Goal: Task Accomplishment & Management: Manage account settings

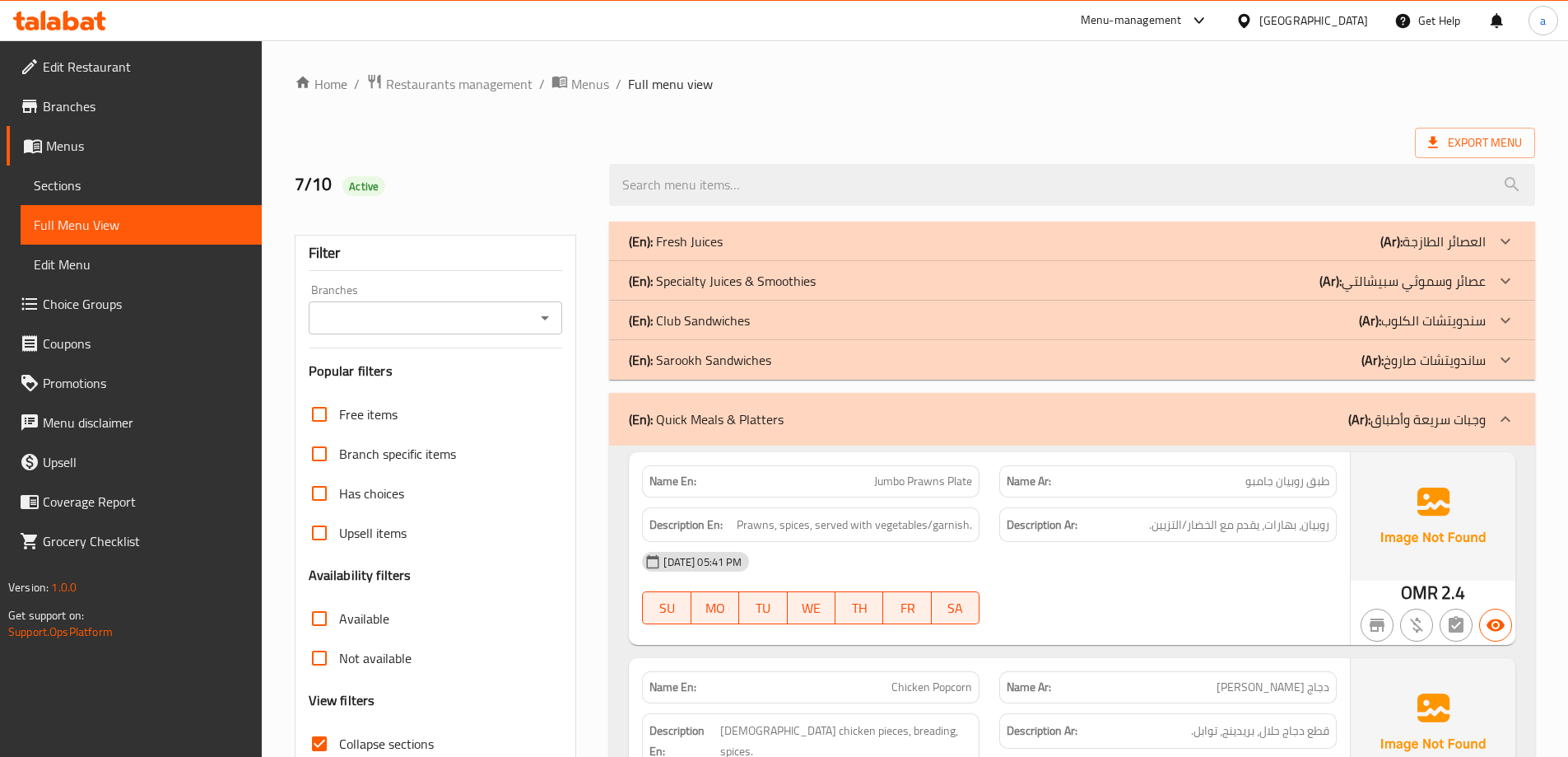
scroll to position [165, 0]
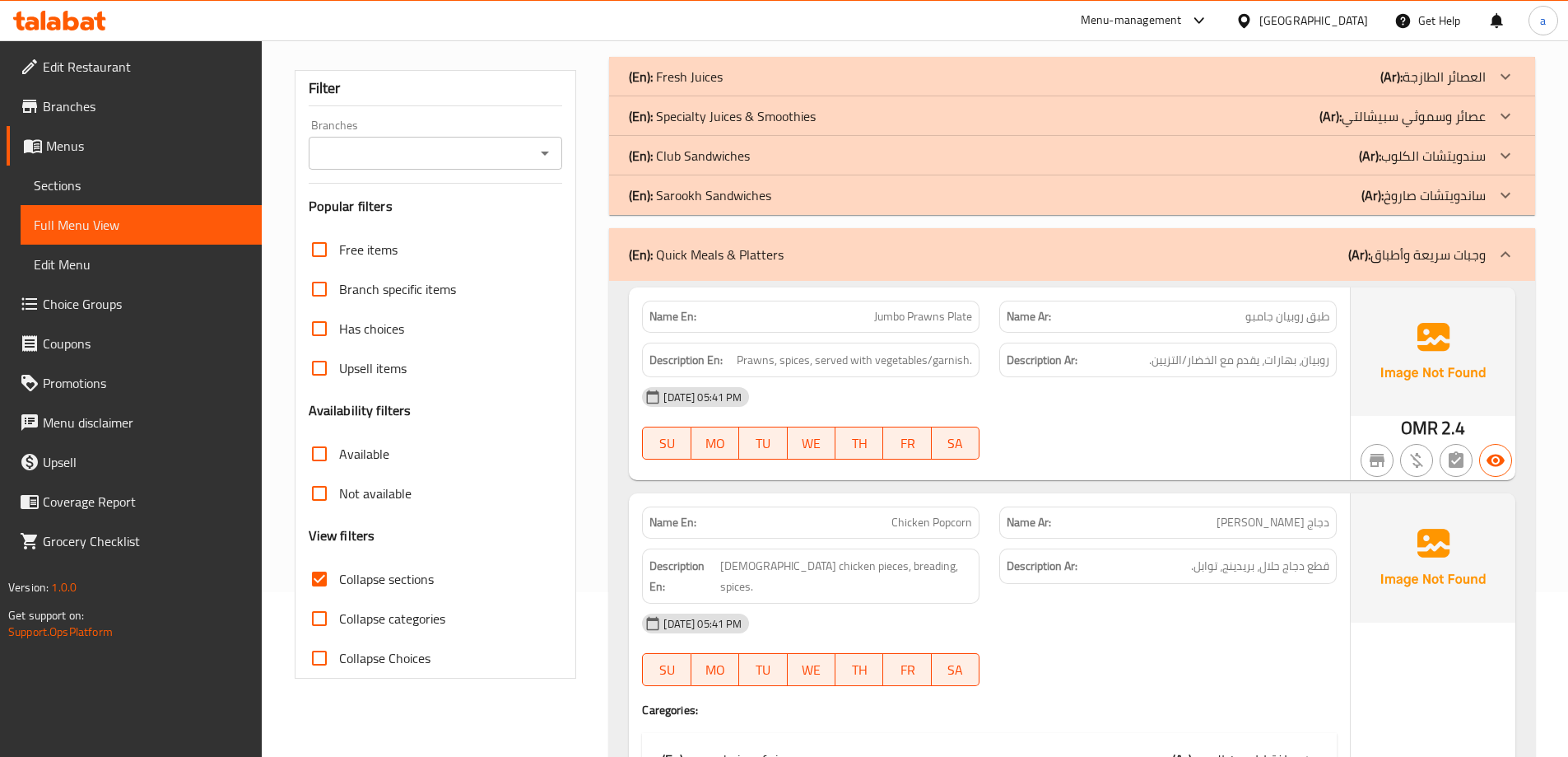
click at [1182, 23] on div "Menu-management" at bounding box center [1131, 20] width 102 height 19
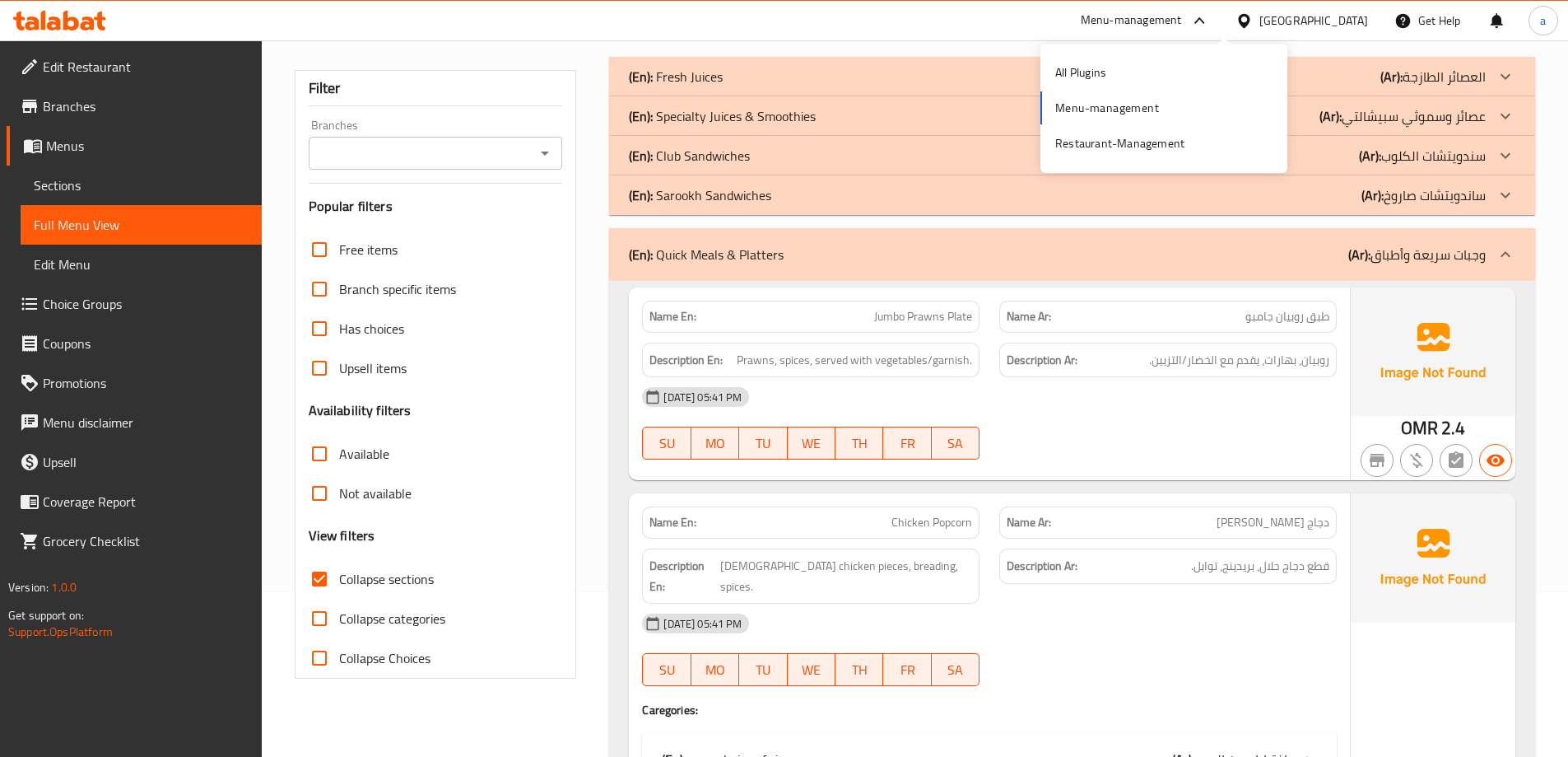
click at [1182, 23] on div "Menu-management" at bounding box center [1131, 20] width 102 height 19
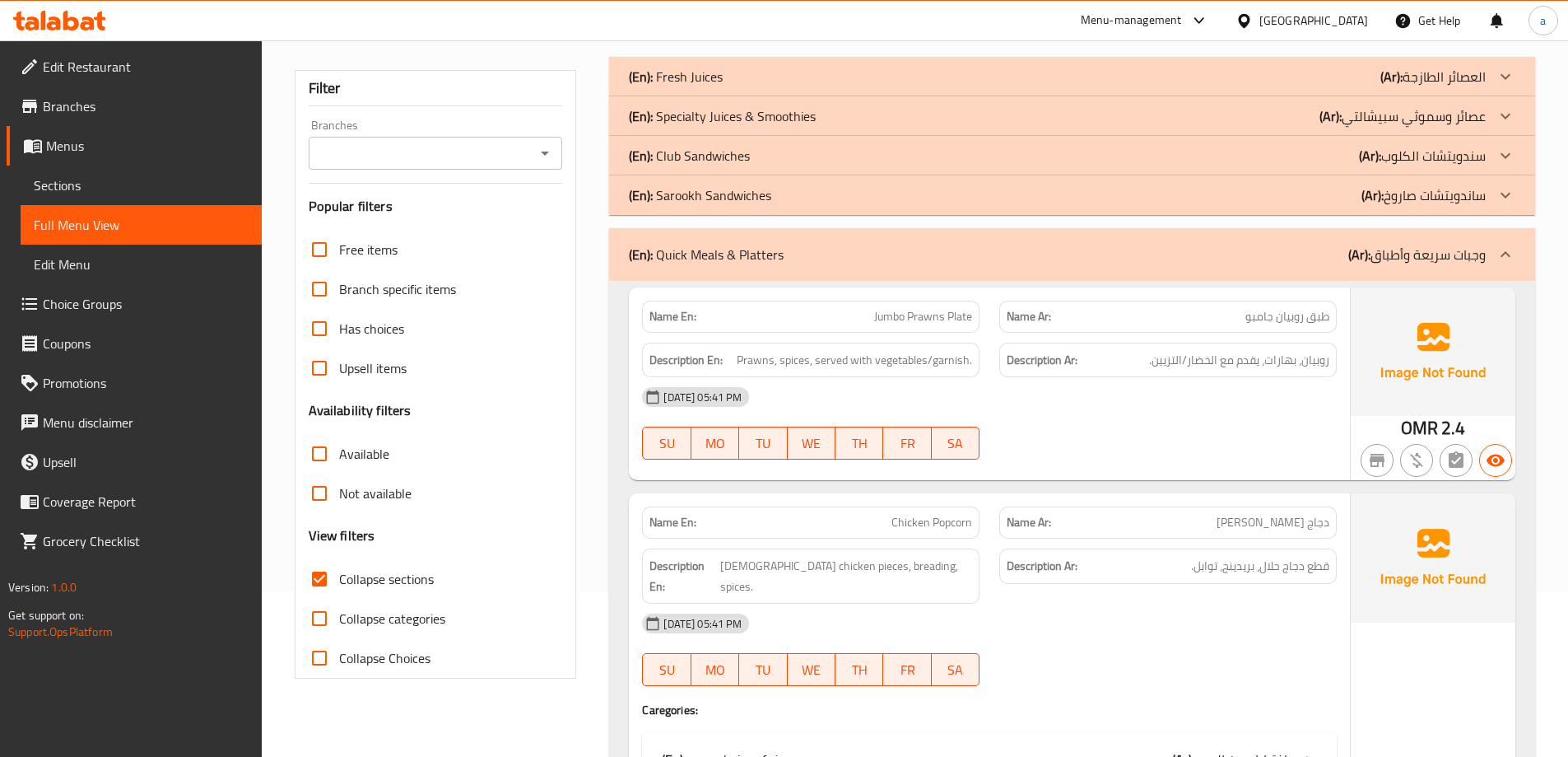
click at [1355, 23] on div "[GEOGRAPHIC_DATA]" at bounding box center [1313, 20] width 108 height 18
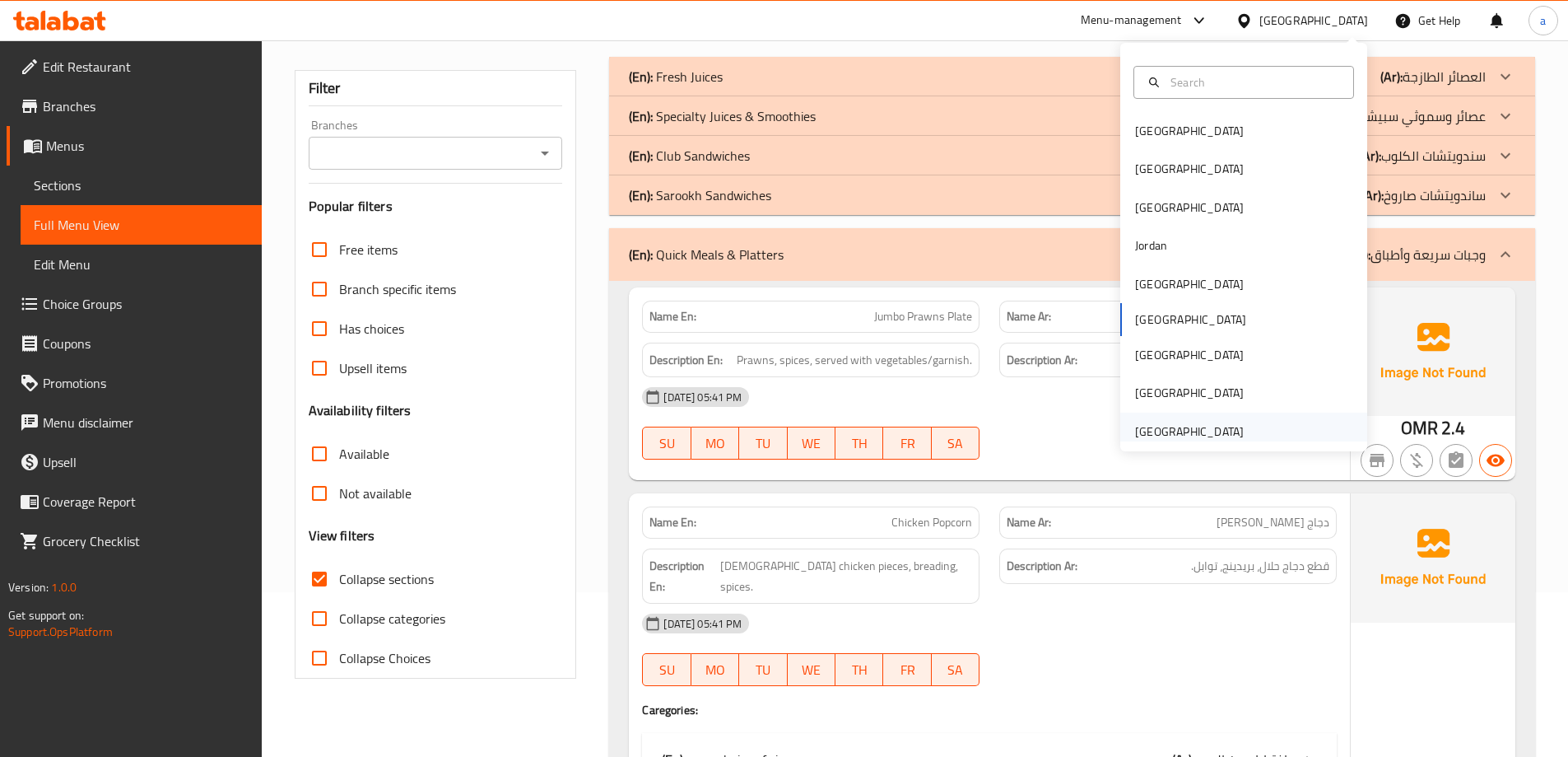
click at [1213, 432] on div "[GEOGRAPHIC_DATA]" at bounding box center [1190, 431] width 108 height 18
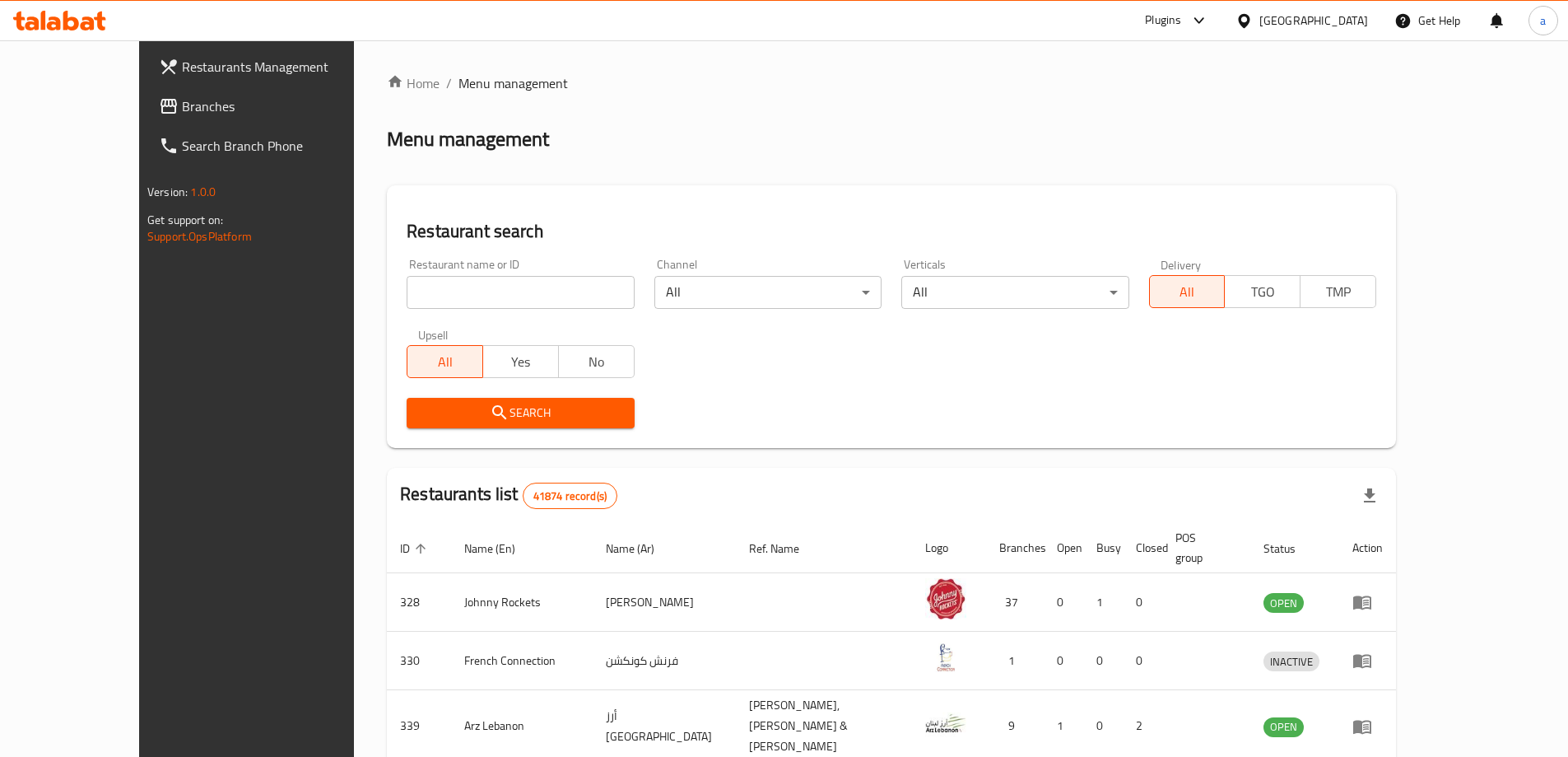
click at [146, 91] on link "Branches" at bounding box center [274, 106] width 256 height 40
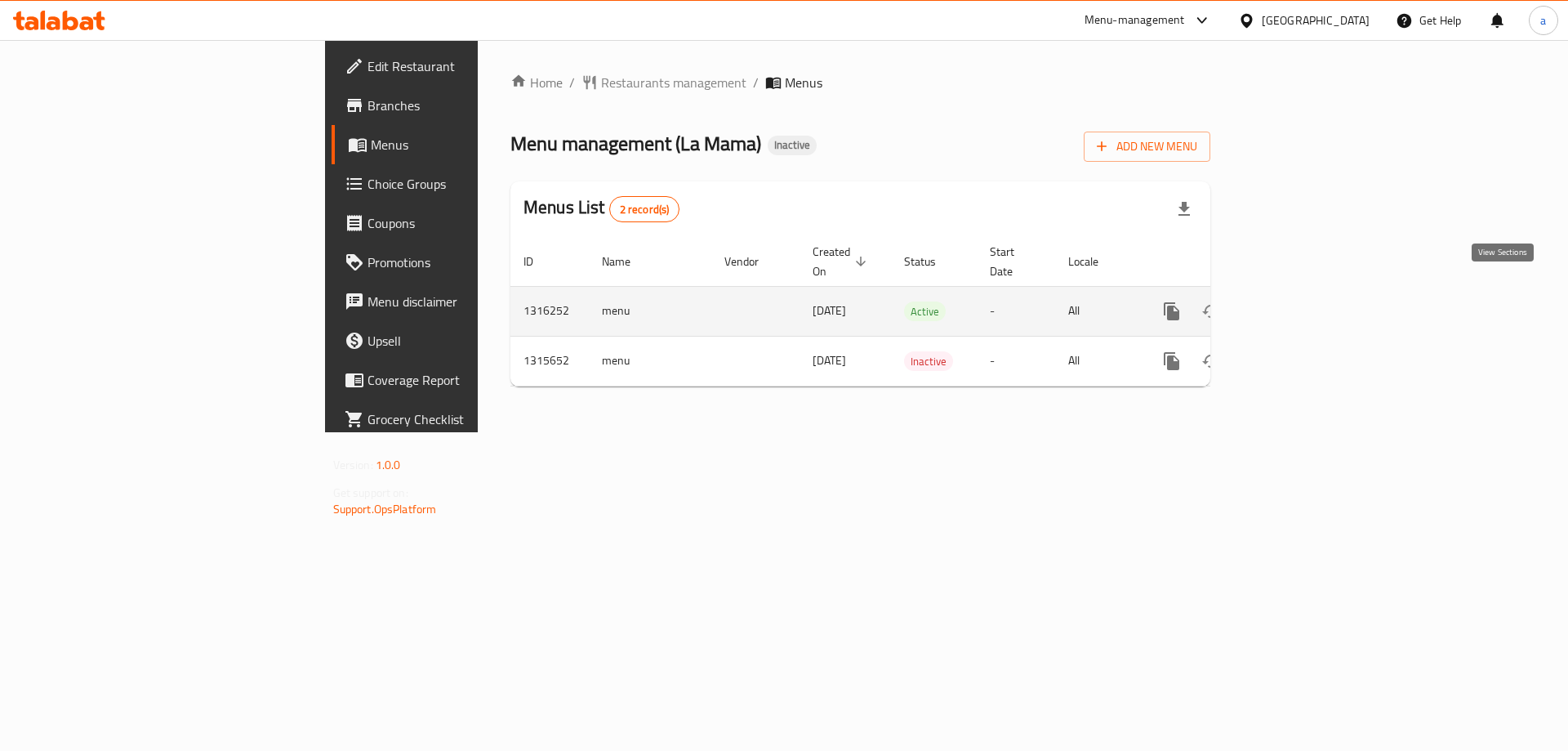
click at [1297, 303] on icon "enhanced table" at bounding box center [1289, 310] width 14 height 14
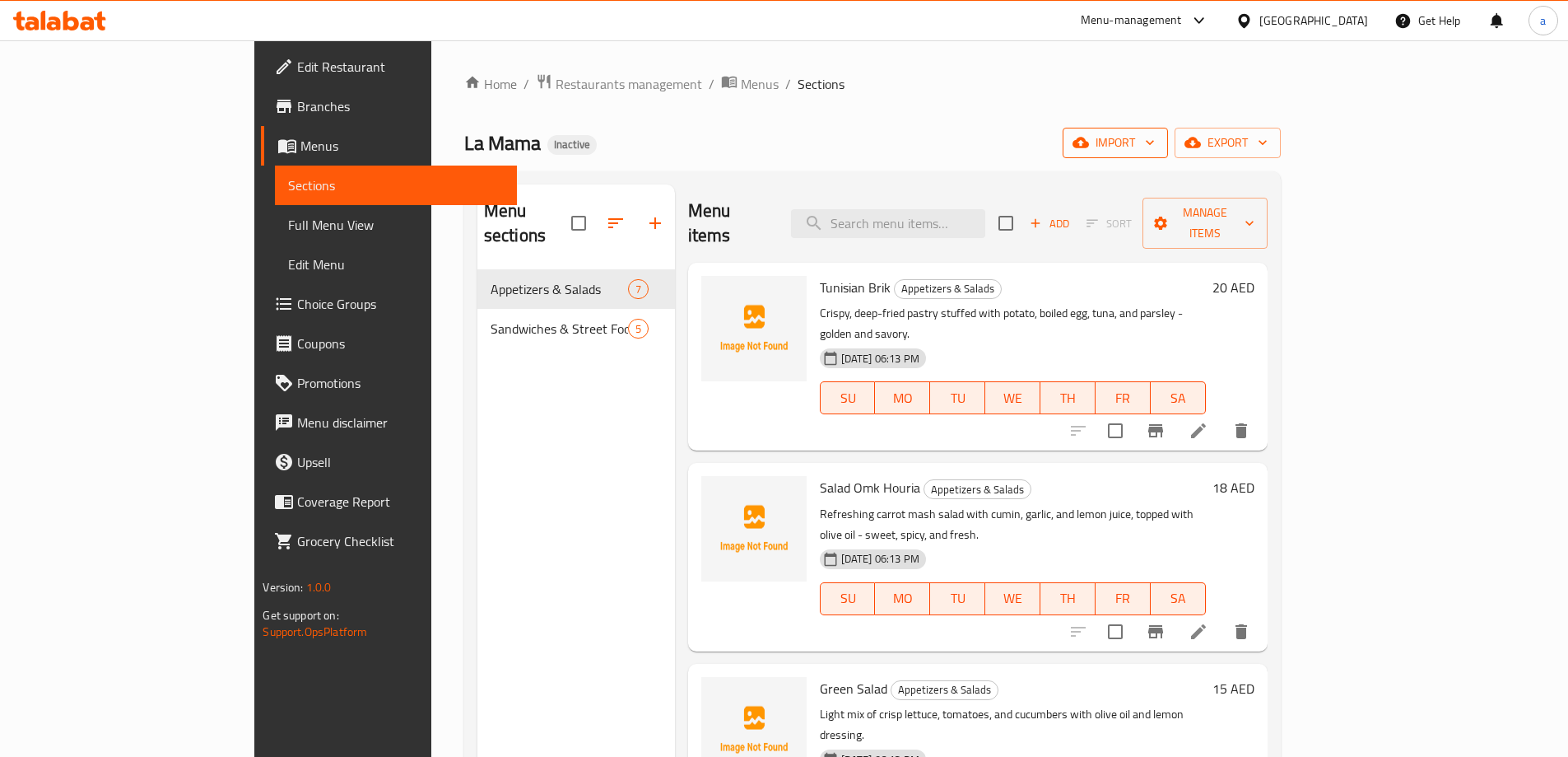
click at [1155, 138] on span "import" at bounding box center [1116, 142] width 79 height 20
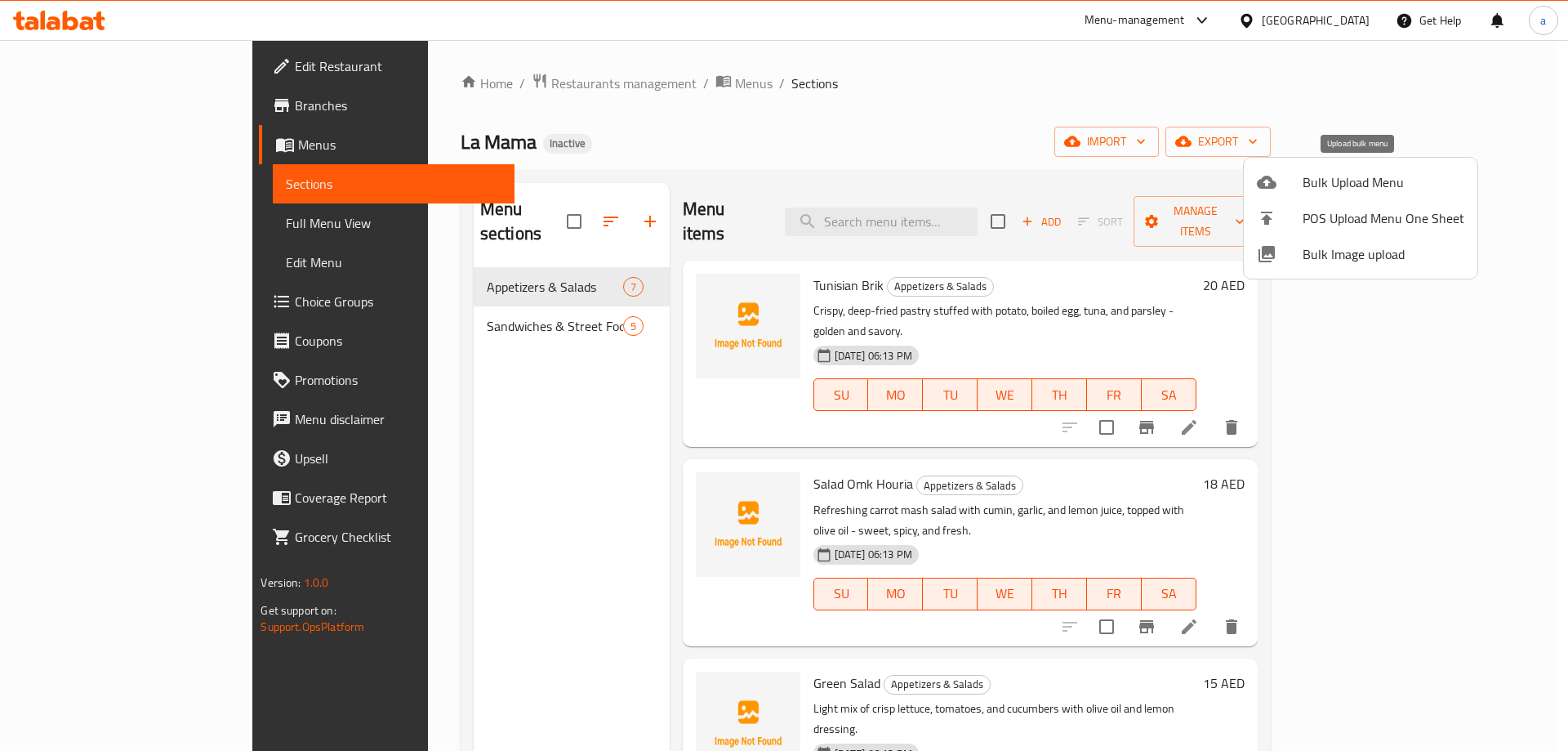
click at [1282, 195] on li "Bulk Upload Menu" at bounding box center [1360, 182] width 233 height 36
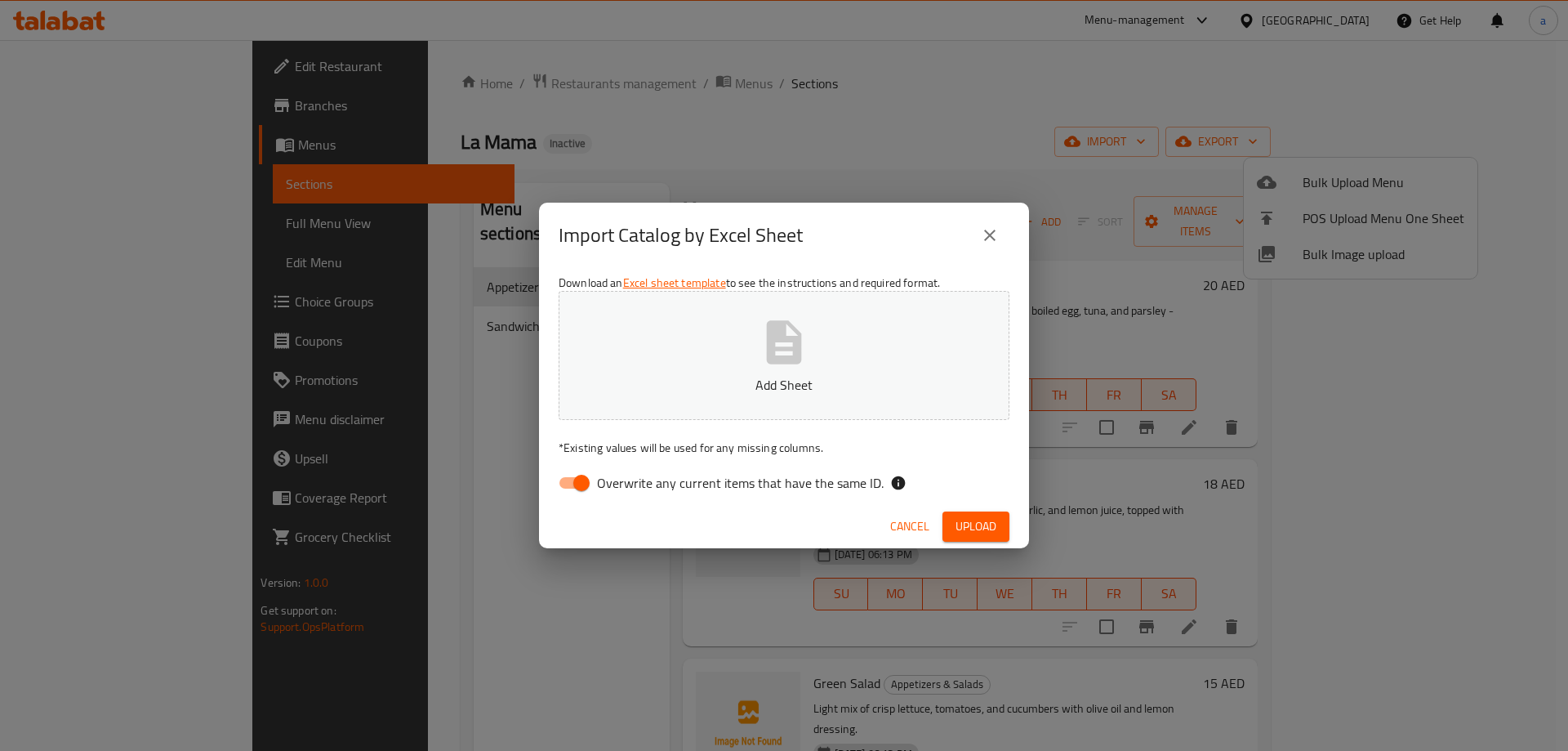
click at [575, 479] on input "Overwrite any current items that have the same ID." at bounding box center [581, 483] width 93 height 31
checkbox input "false"
click at [966, 517] on span "Upload" at bounding box center [976, 526] width 41 height 20
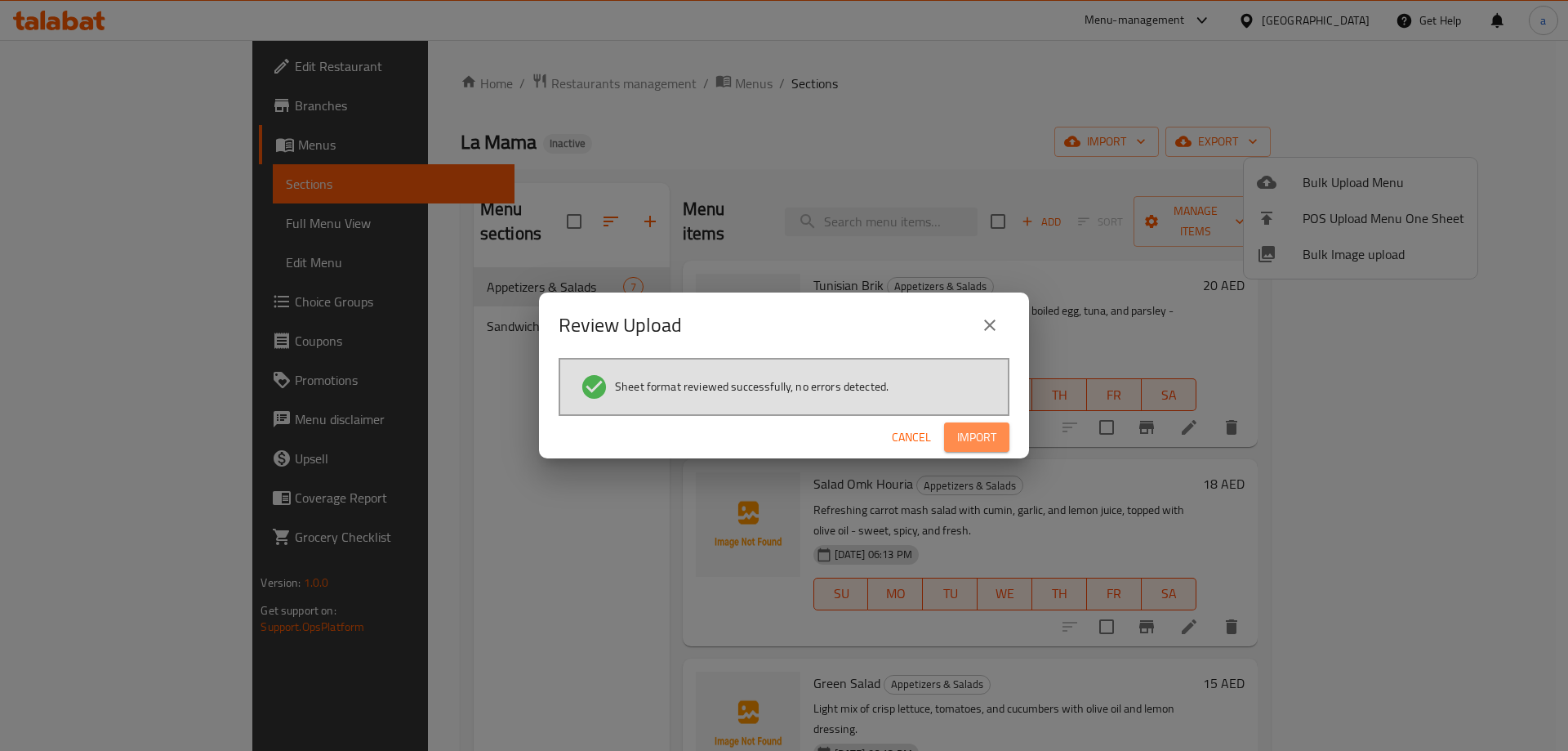
click at [996, 448] on button "Import" at bounding box center [977, 437] width 65 height 30
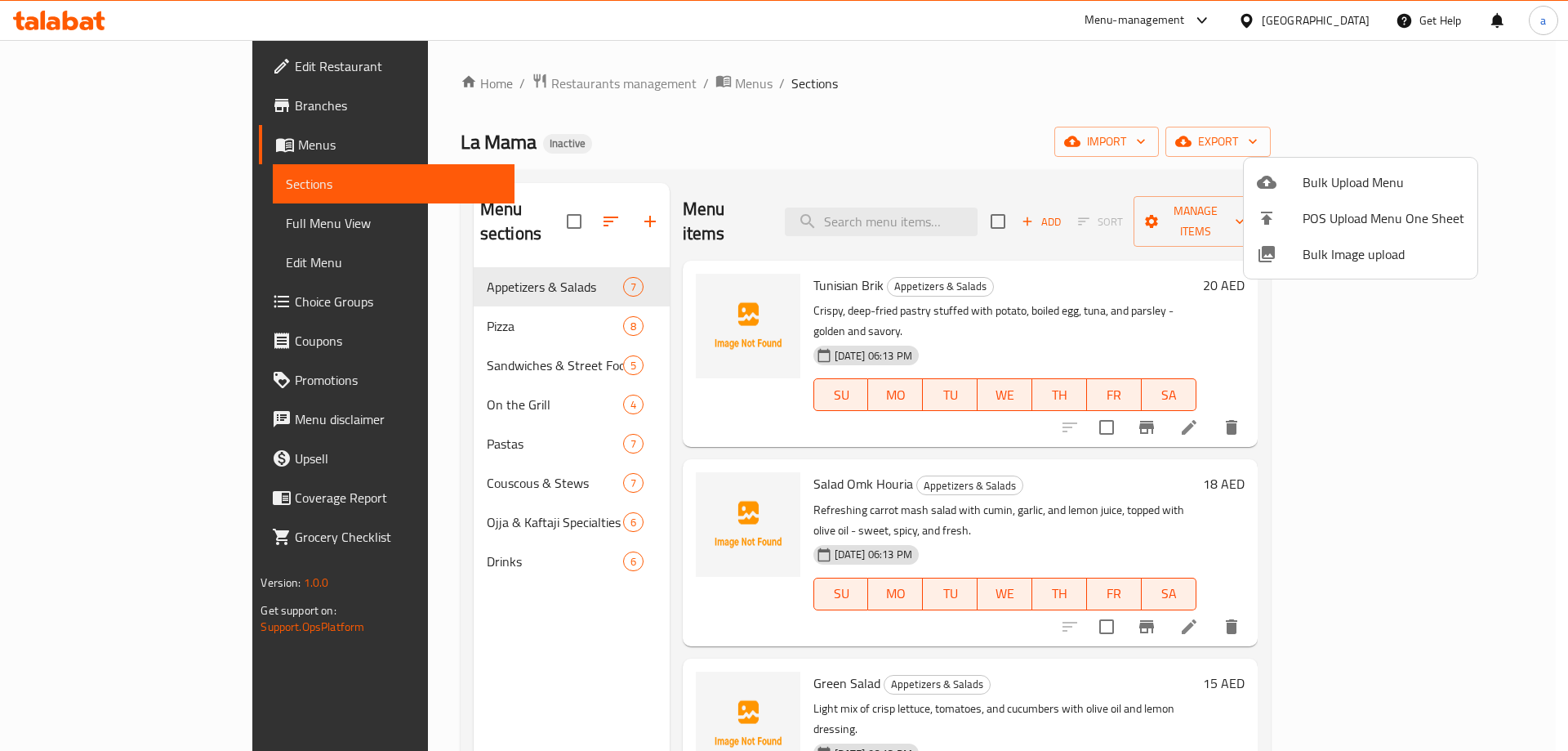
click at [108, 221] on div at bounding box center [784, 376] width 1568 height 751
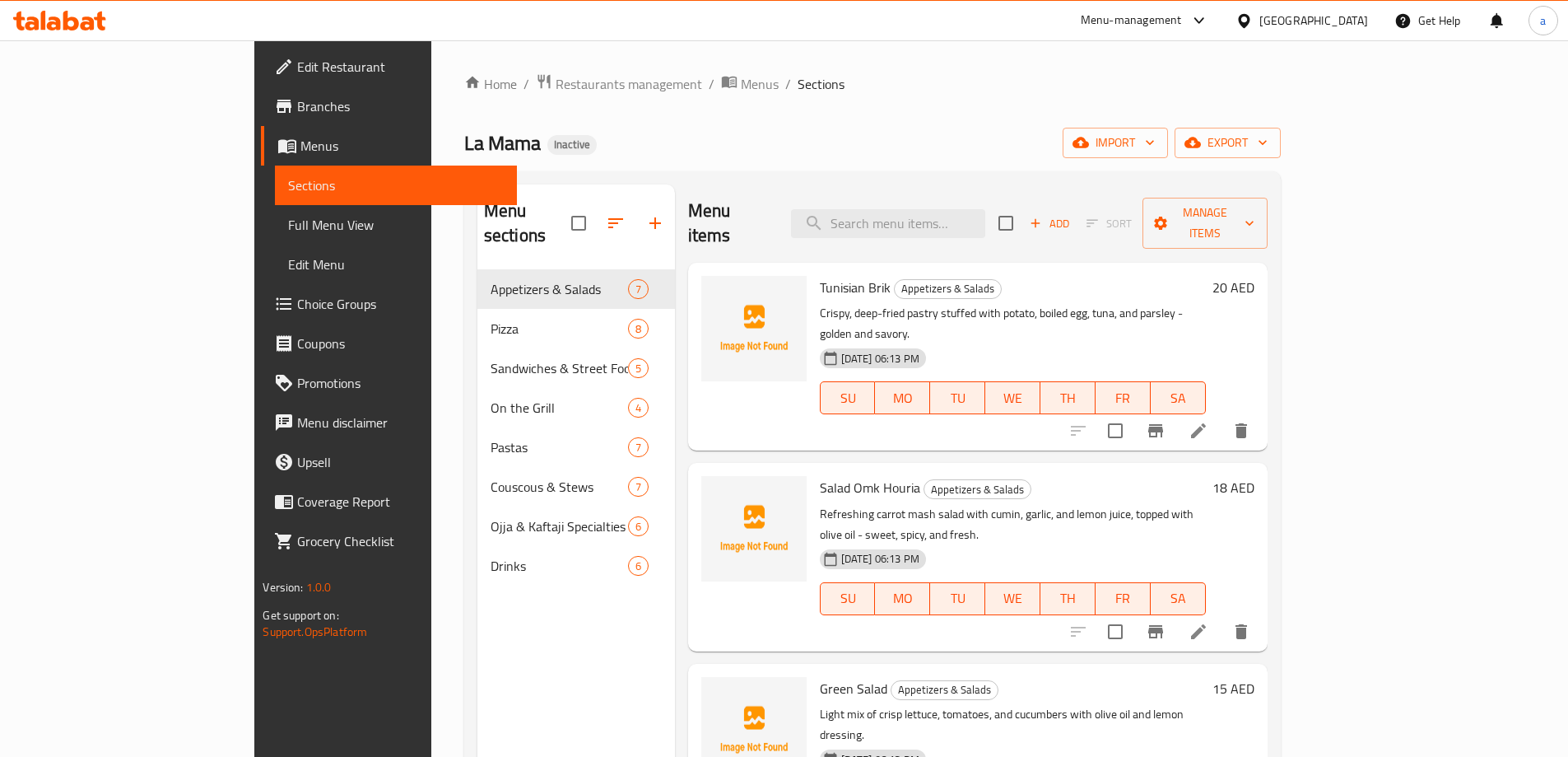
click at [288, 223] on span "Full Menu View" at bounding box center [396, 225] width 215 height 19
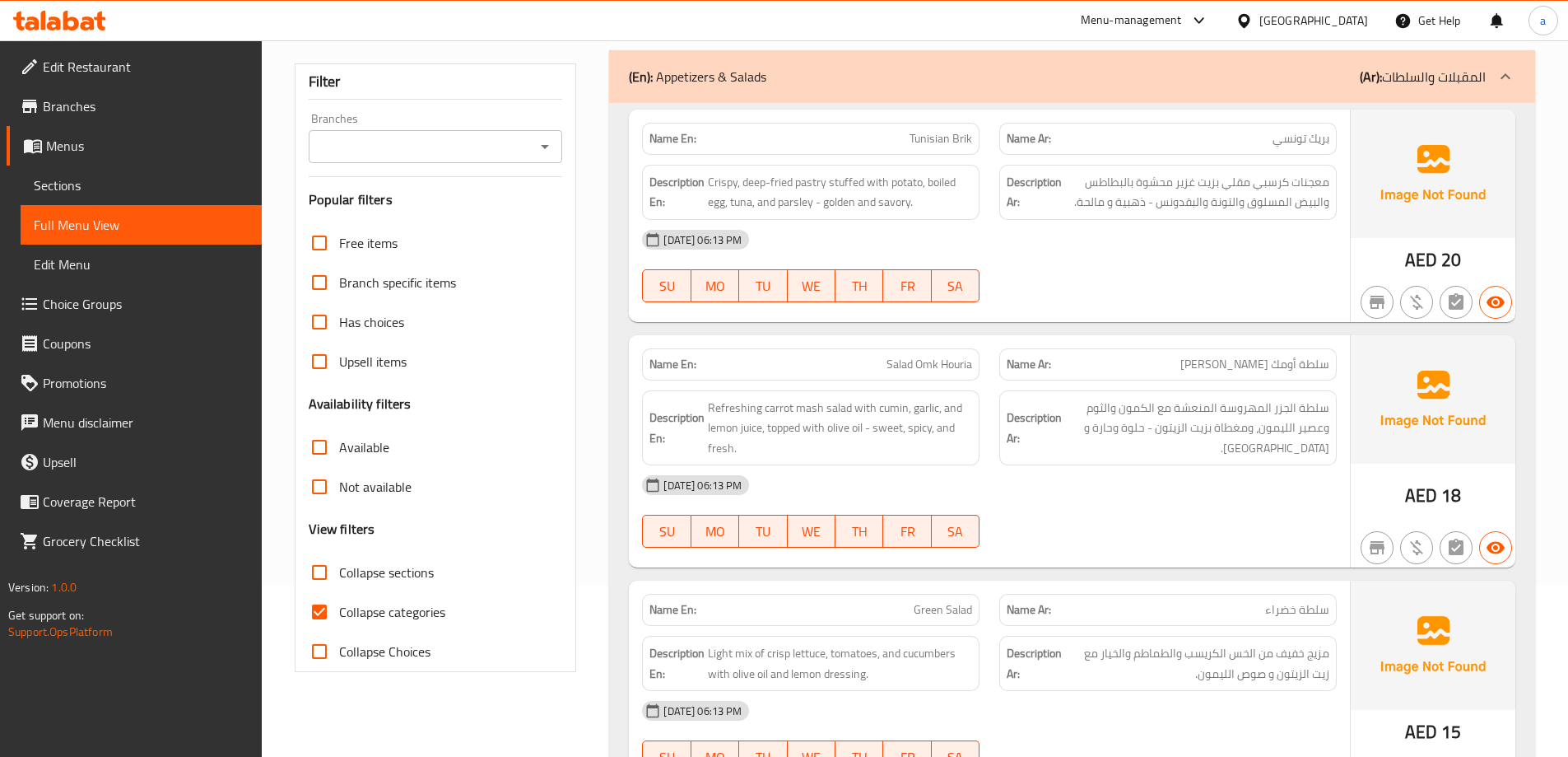
scroll to position [329, 0]
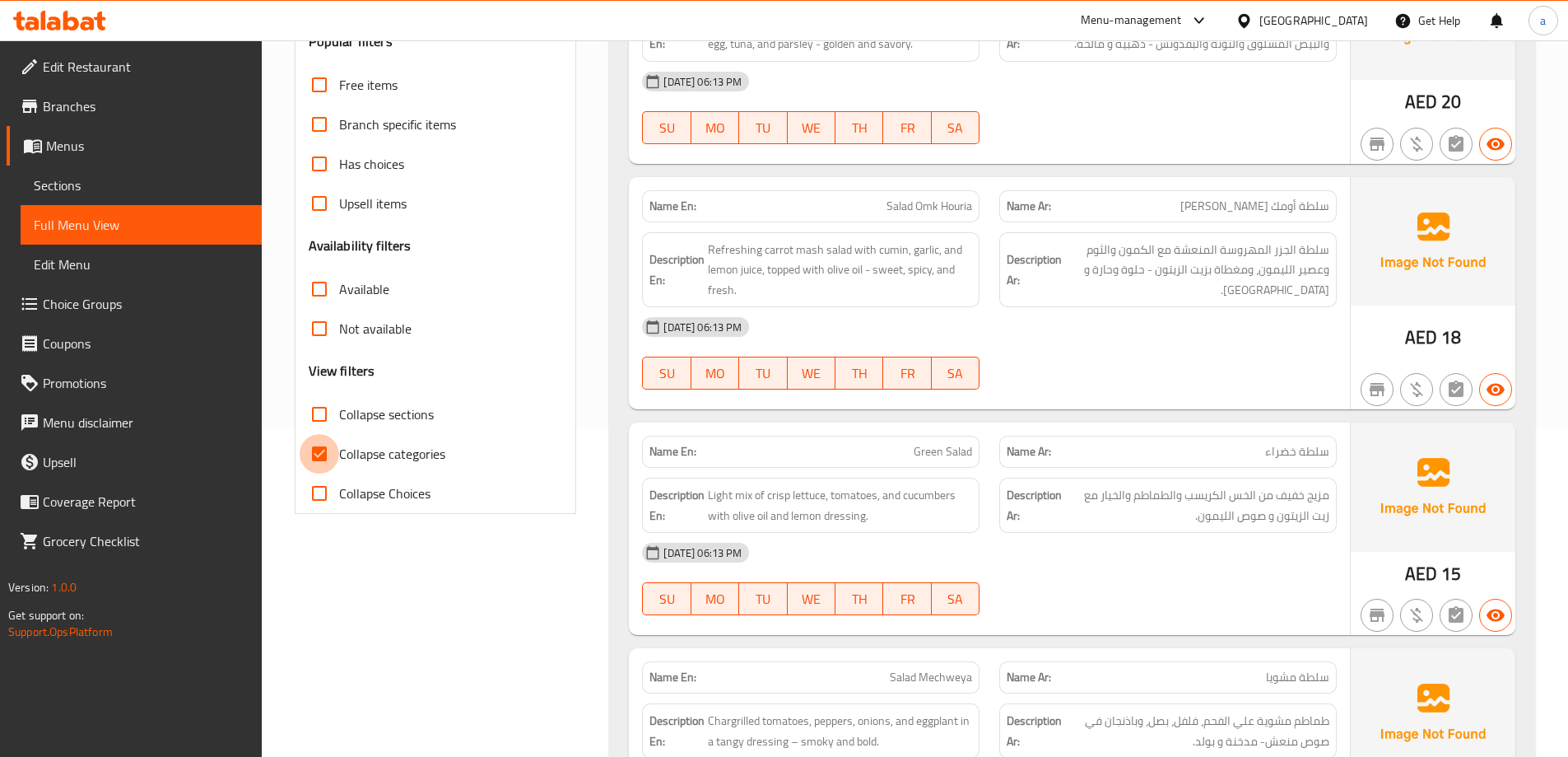
click at [324, 458] on input "Collapse categories" at bounding box center [319, 453] width 40 height 40
checkbox input "false"
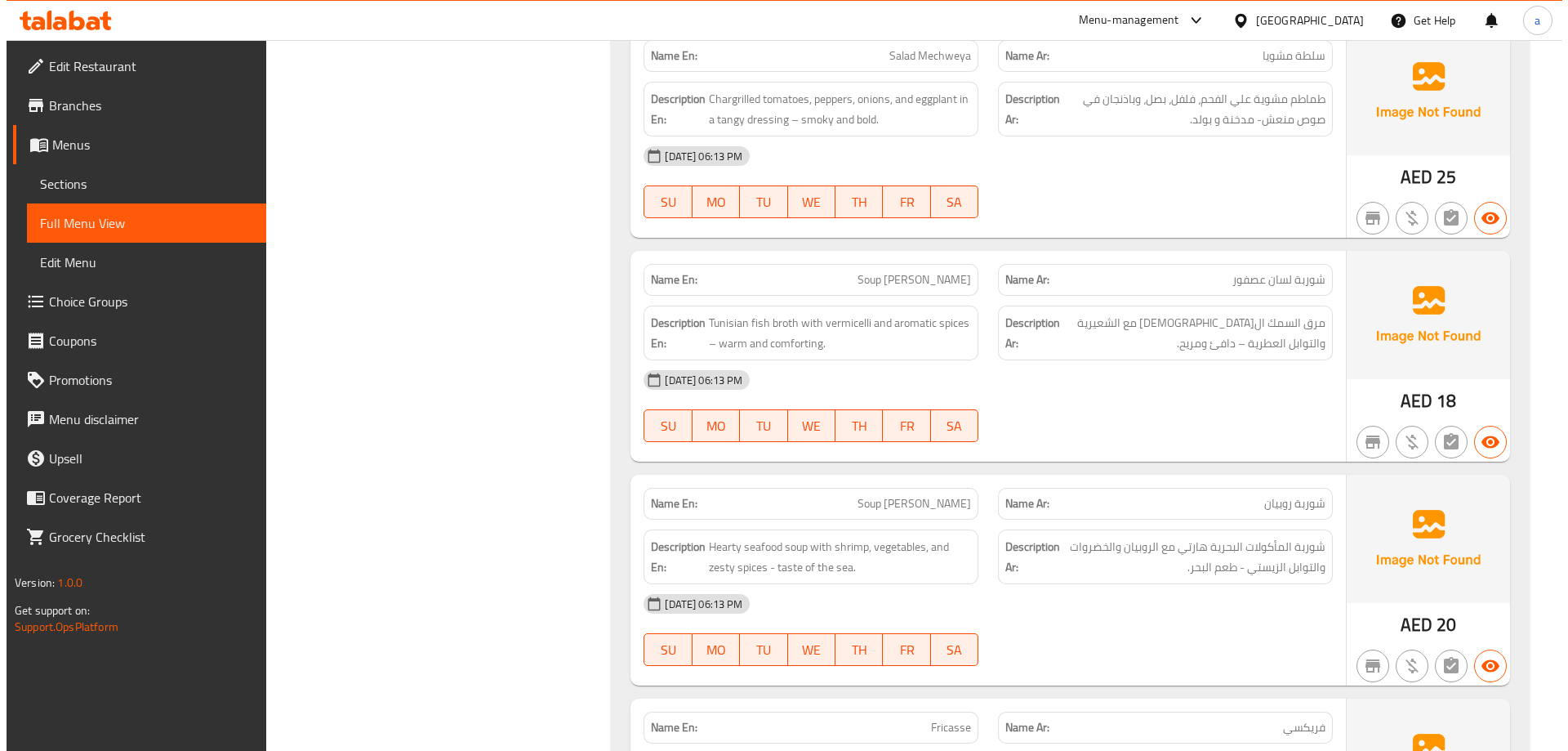
scroll to position [0, 0]
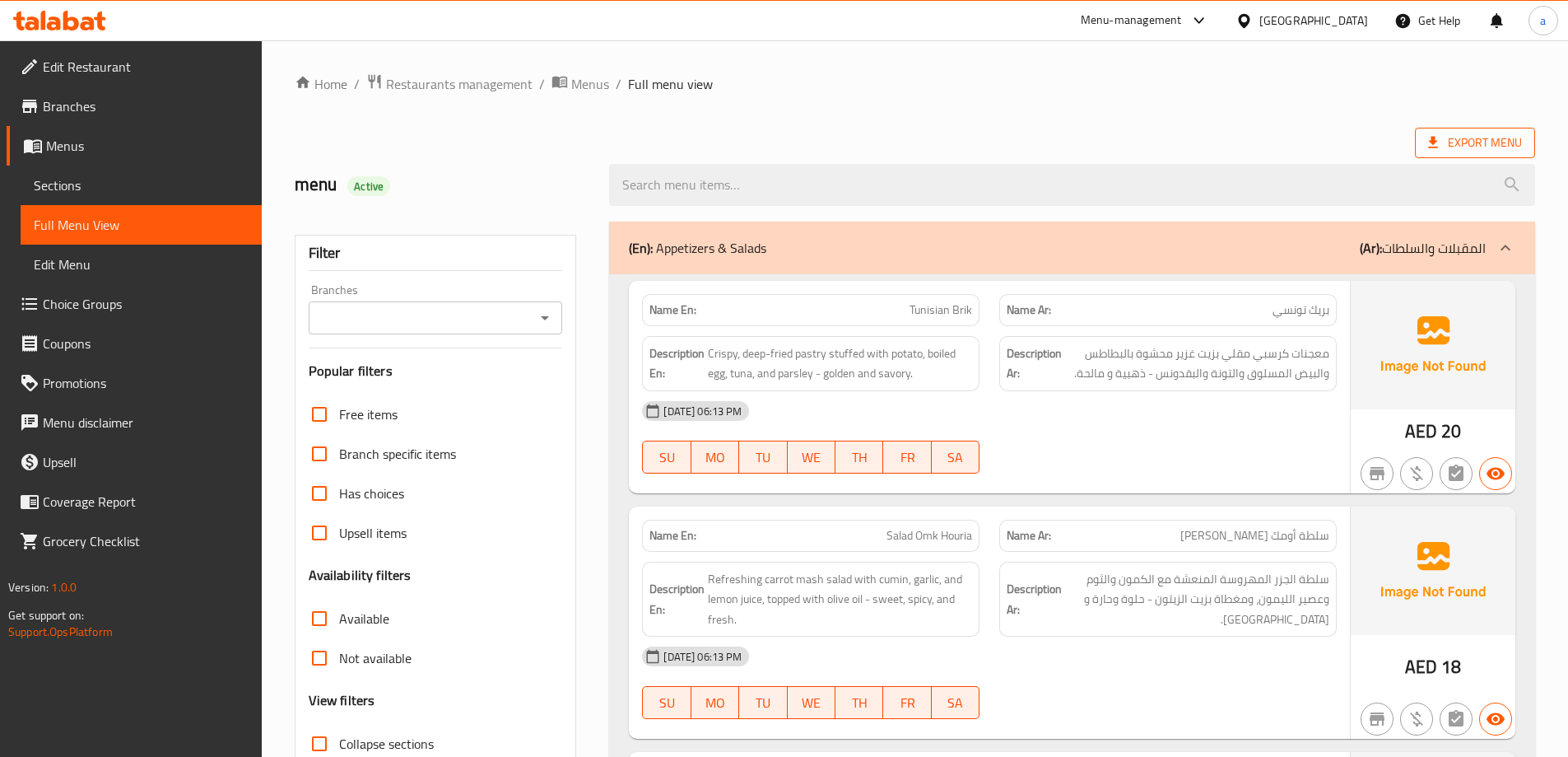
click at [1430, 140] on icon at bounding box center [1432, 142] width 16 height 16
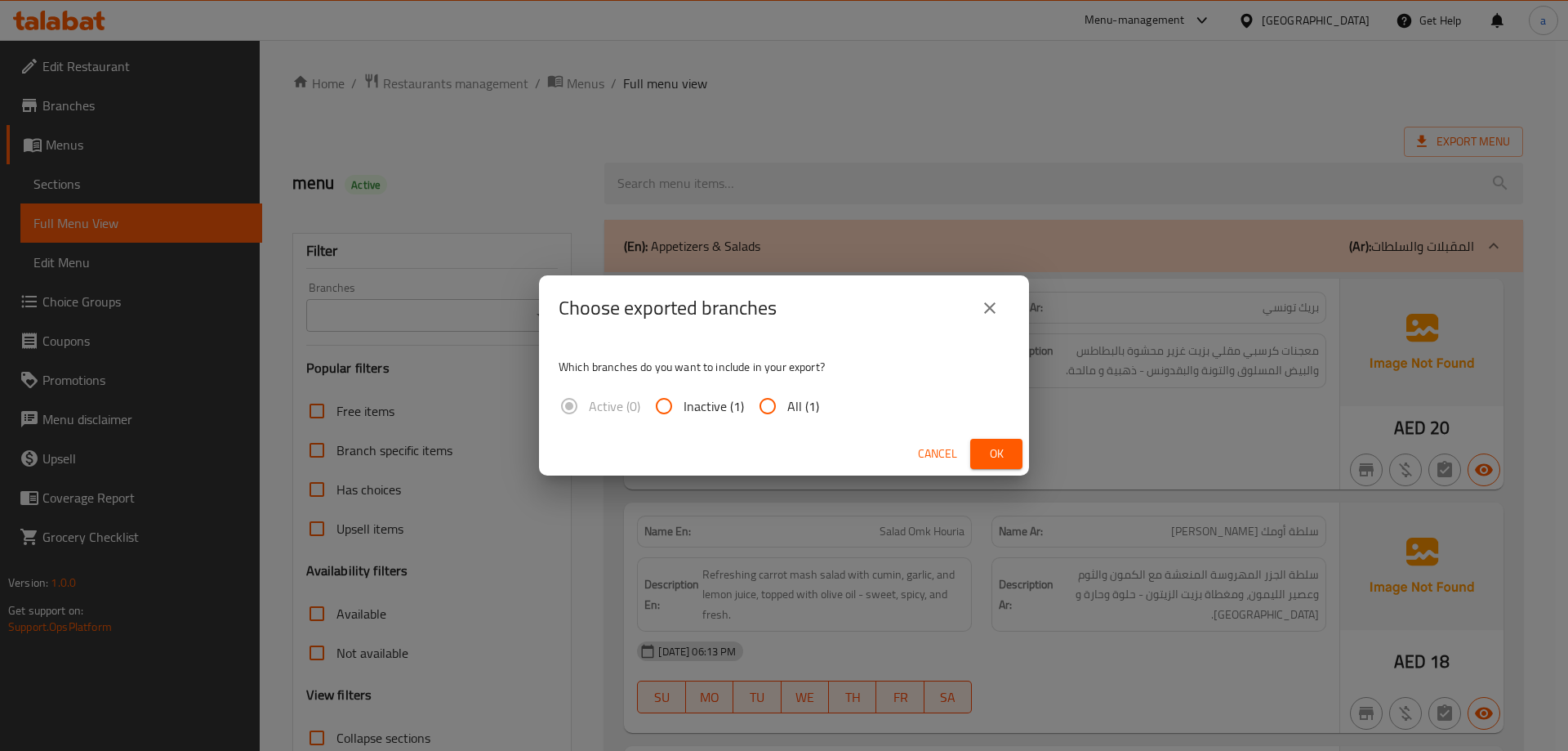
click at [762, 403] on input "All (1)" at bounding box center [767, 405] width 39 height 39
radio input "true"
click at [1005, 446] on span "Ok" at bounding box center [996, 453] width 26 height 20
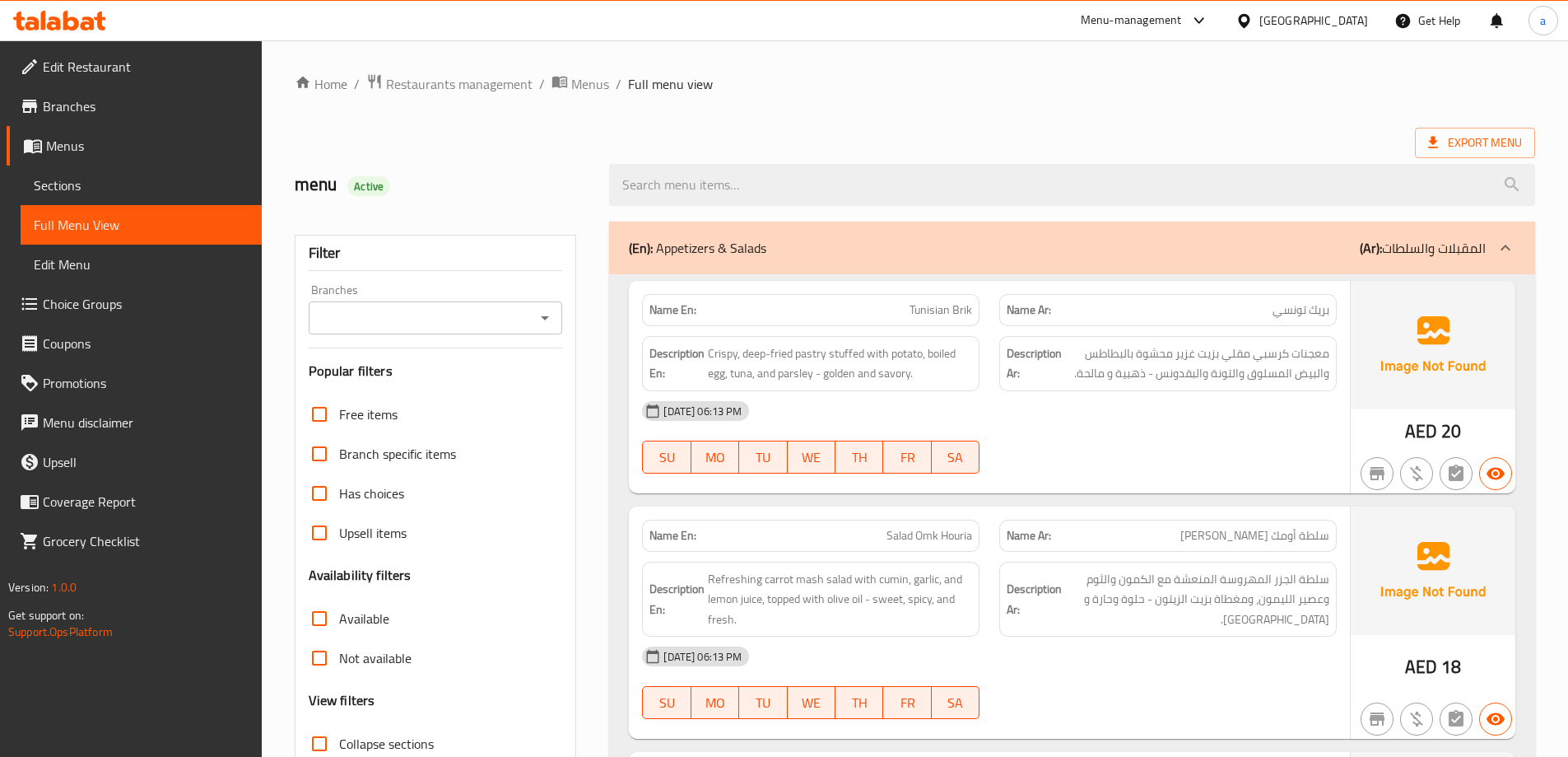
click at [620, 138] on div "Export Menu" at bounding box center [915, 142] width 1241 height 30
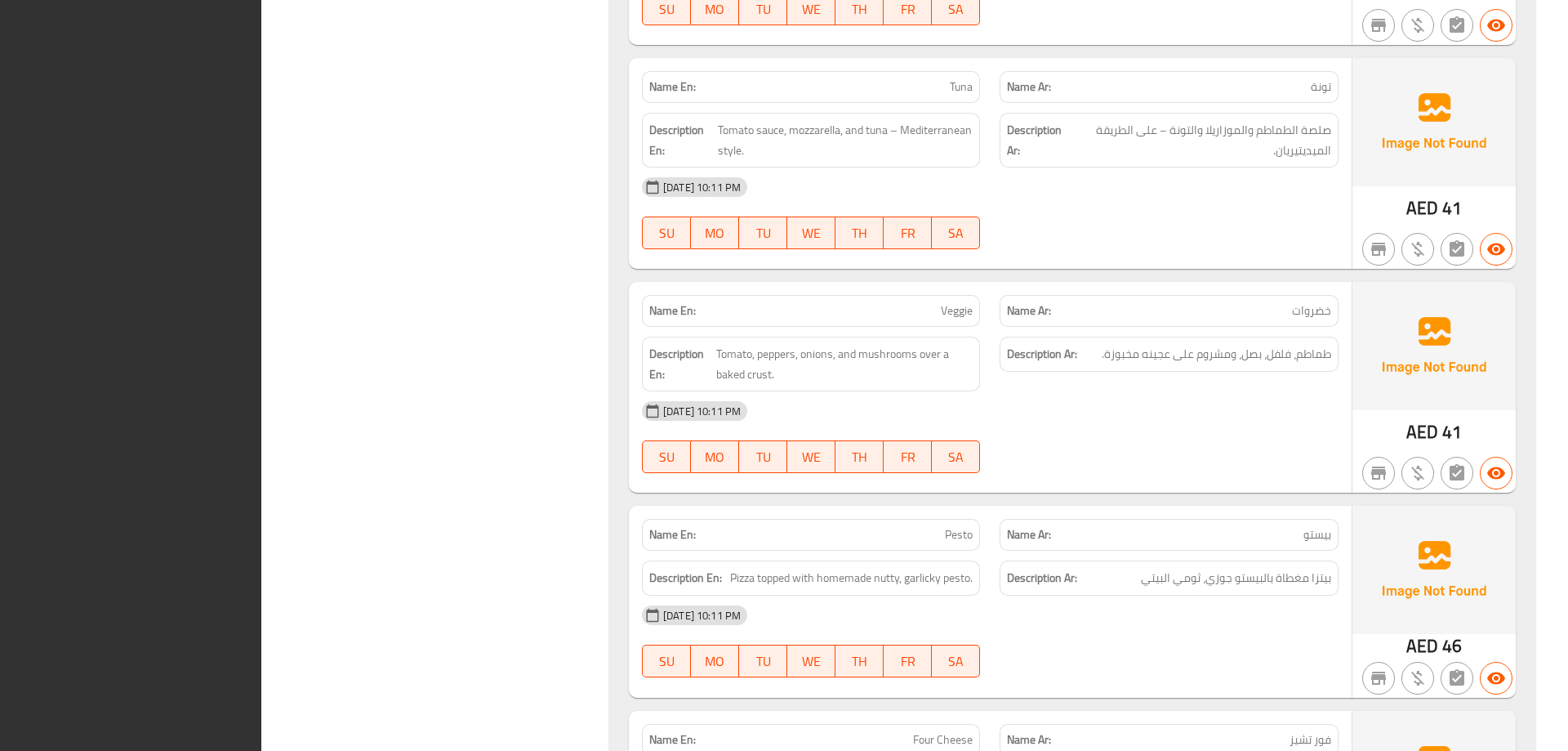
click at [615, 137] on div "Name En: Margherita Name Ar: مارغريتا Description En: Tomato sauce, mozzarella,…" at bounding box center [1073, 501] width 927 height 1797
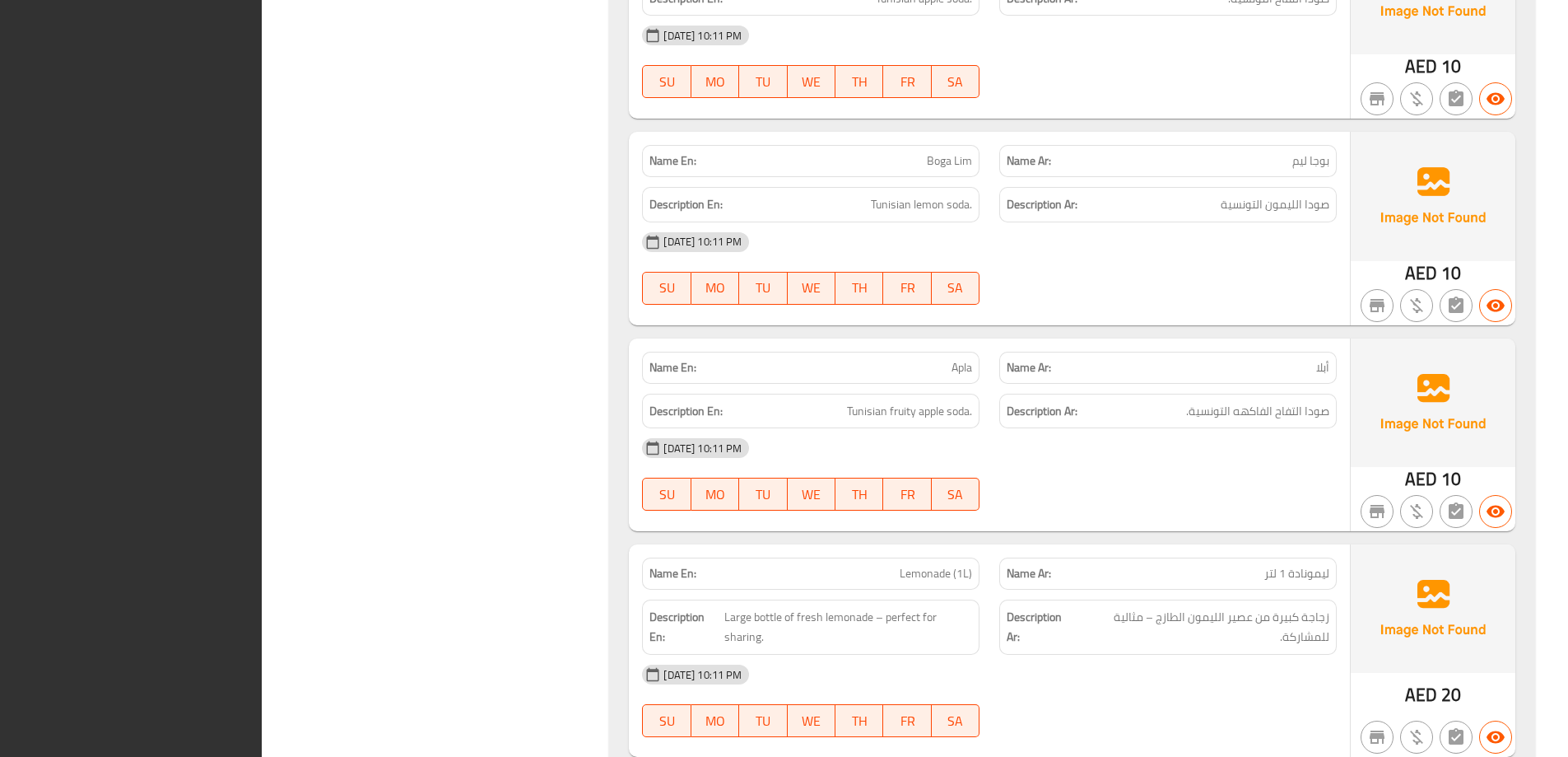
scroll to position [11869, 0]
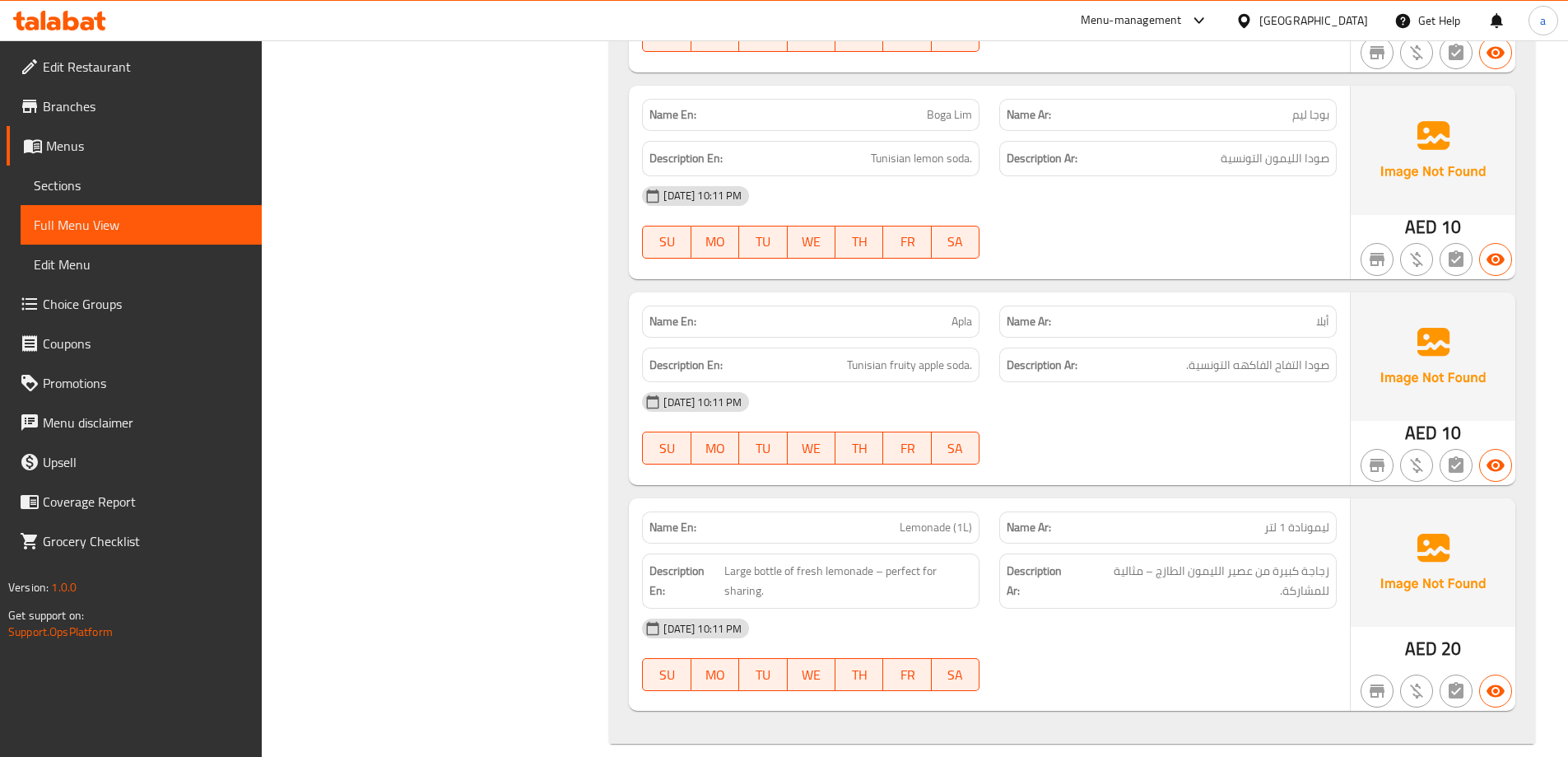
click at [72, 13] on icon at bounding box center [60, 20] width 93 height 19
